Goal: Navigation & Orientation: Find specific page/section

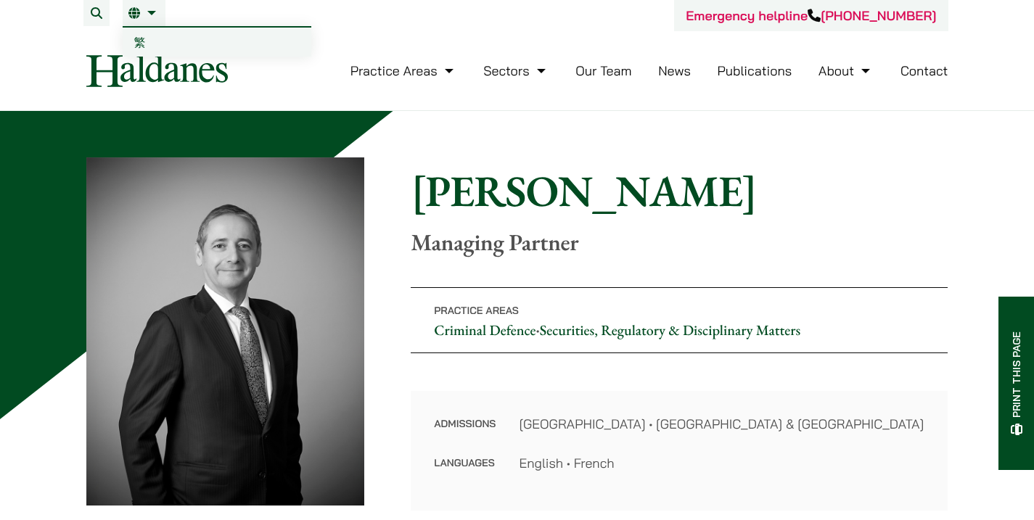
click at [156, 12] on link "EN" at bounding box center [143, 13] width 31 height 12
click at [137, 36] on span "繁" at bounding box center [140, 42] width 12 height 15
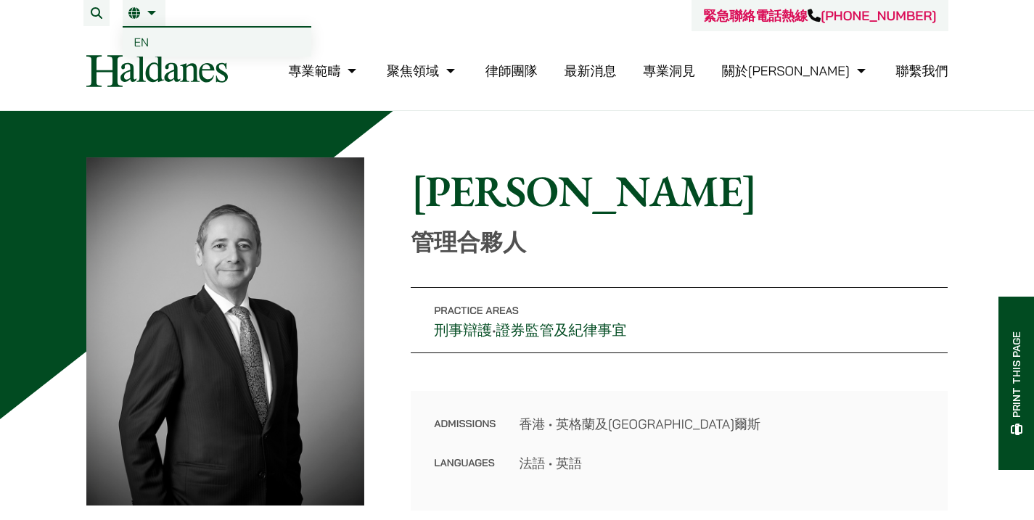
click at [142, 33] on link "EN" at bounding box center [217, 42] width 189 height 29
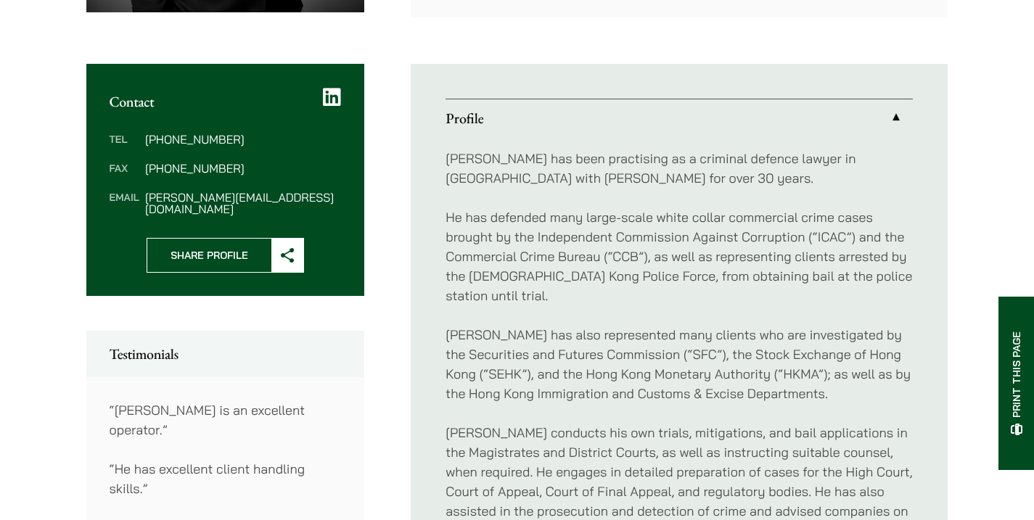
scroll to position [549, 0]
